Goal: Task Accomplishment & Management: Use online tool/utility

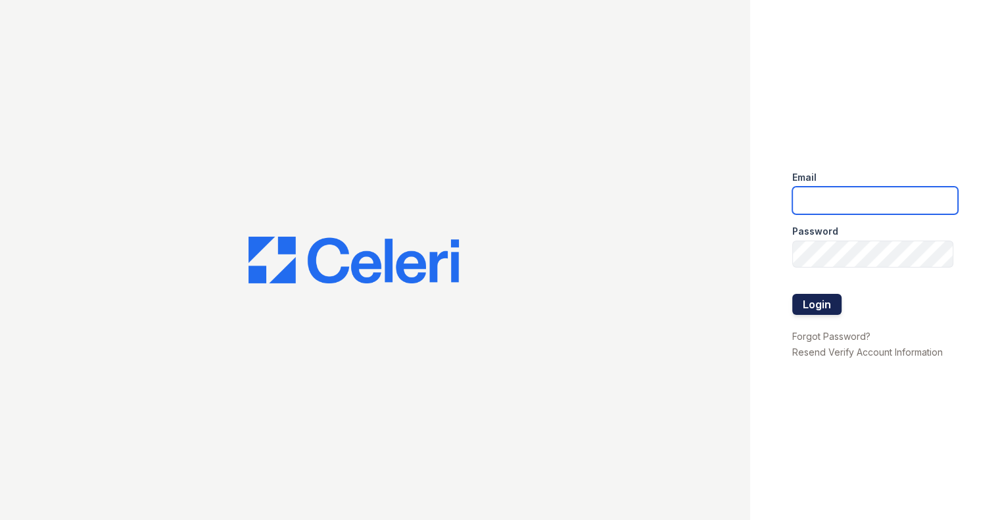
type input "chadee@mmgmgt.com"
click at [806, 304] on button "Login" at bounding box center [816, 304] width 49 height 21
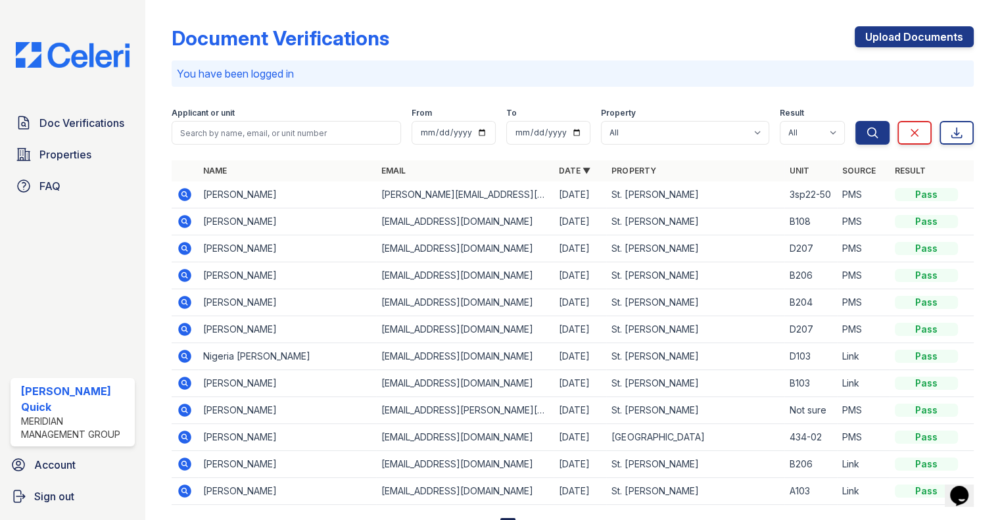
click at [191, 255] on icon at bounding box center [184, 248] width 13 height 13
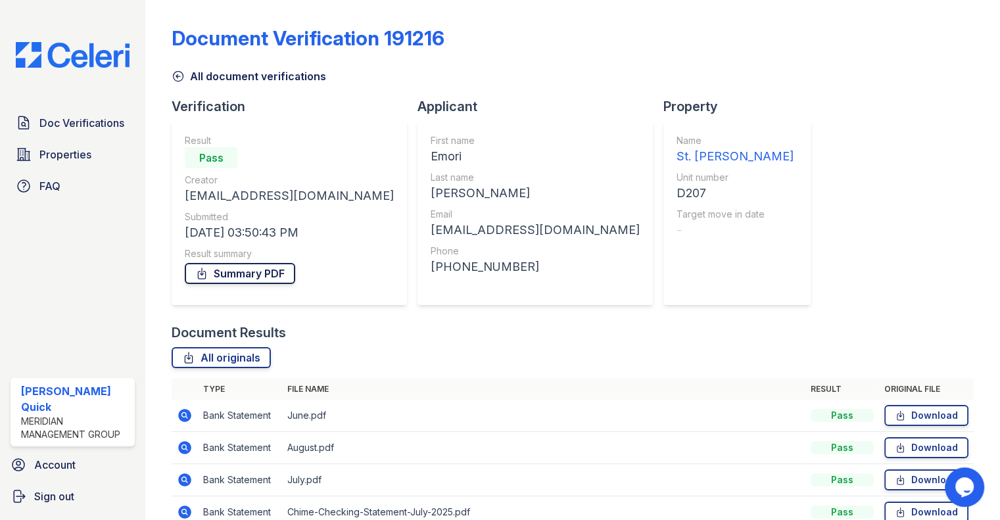
click at [286, 266] on link "Summary PDF" at bounding box center [240, 273] width 110 height 21
